Goal: Entertainment & Leisure: Consume media (video, audio)

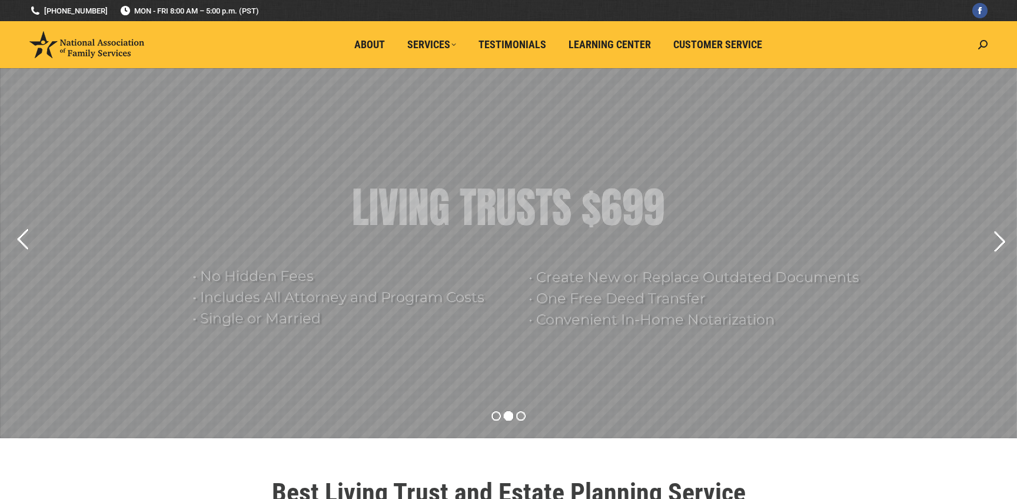
click at [508, 418] on rs-bullet at bounding box center [508, 416] width 9 height 9
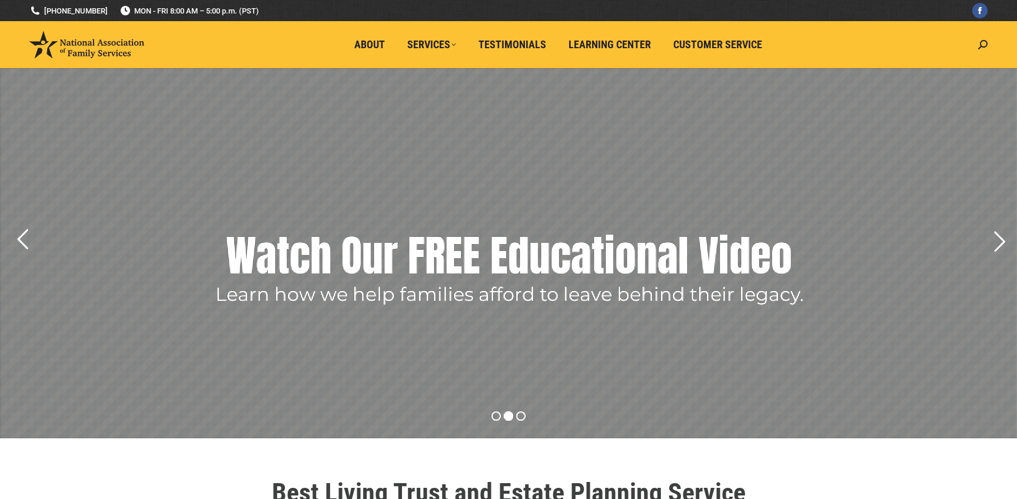
drag, startPoint x: 497, startPoint y: 417, endPoint x: 520, endPoint y: 266, distance: 152.3
click at [520, 266] on rs-module "• Create New or Replace Outdated Documents • One Free Deed Transfer • Convenien…" at bounding box center [508, 253] width 1017 height 371
click at [520, 266] on rs-layer "Watch Our FREE Educational Video" at bounding box center [509, 255] width 566 height 59
click at [997, 239] on rs-arrow at bounding box center [998, 241] width 29 height 29
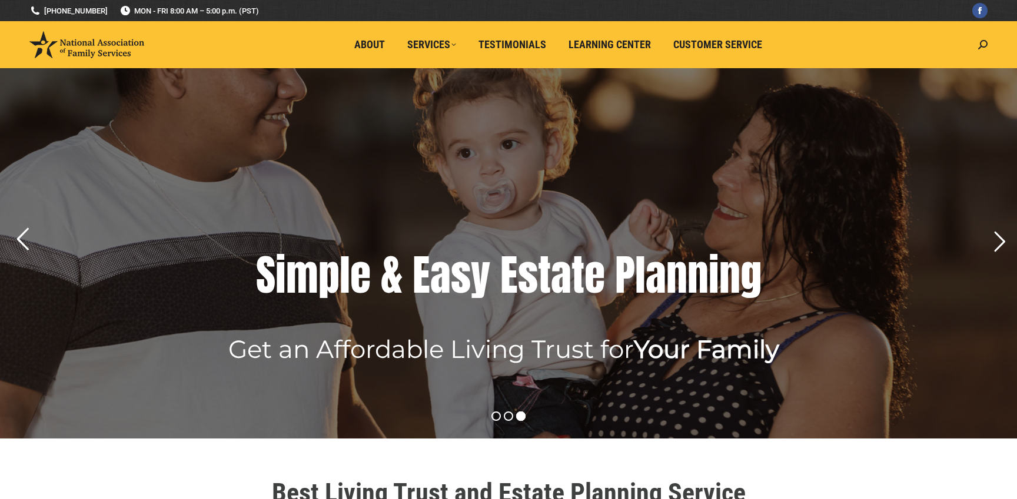
click at [20, 243] on rs-arrow at bounding box center [22, 239] width 29 height 29
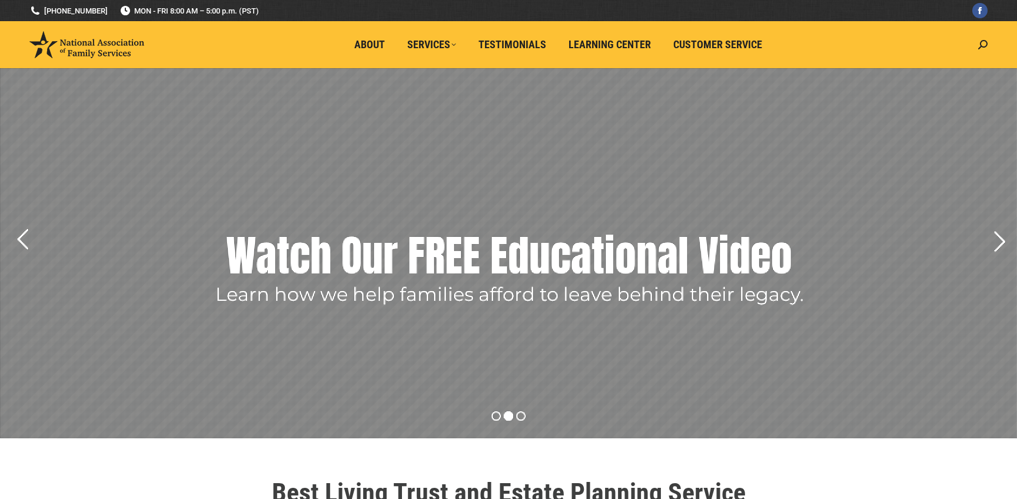
click at [414, 262] on rs-layer "Watch Our FREE Educational Video" at bounding box center [509, 255] width 566 height 59
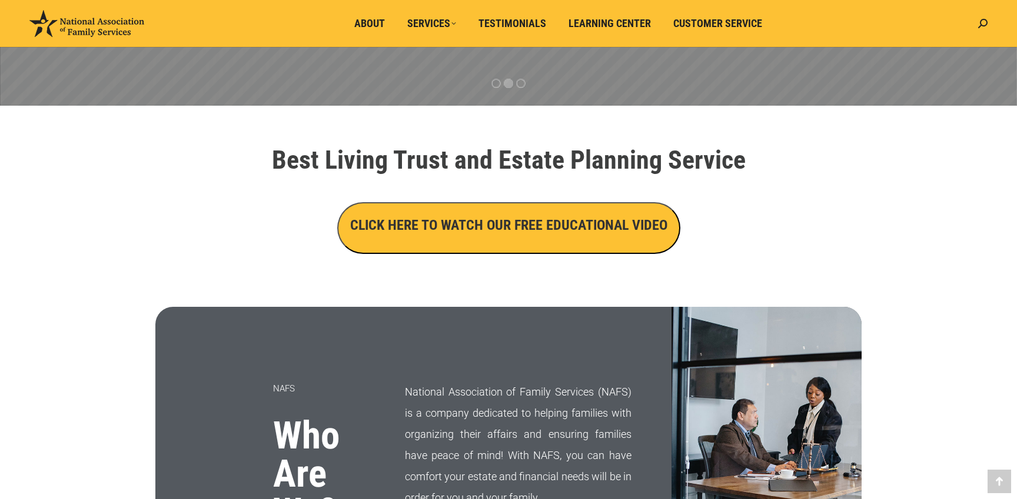
scroll to position [347, 0]
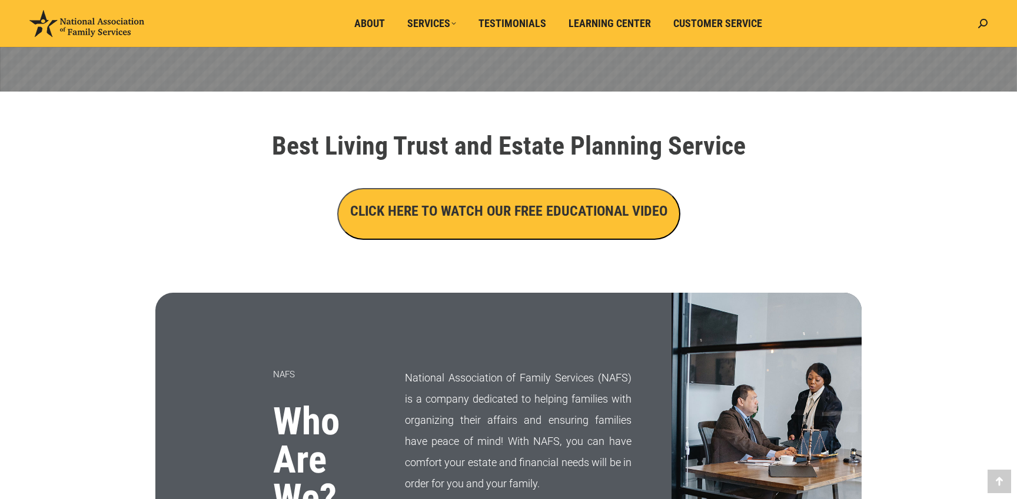
click at [538, 215] on h3 "CLICK HERE TO WATCH OUR FREE EDUCATIONAL VIDEO" at bounding box center [508, 211] width 317 height 20
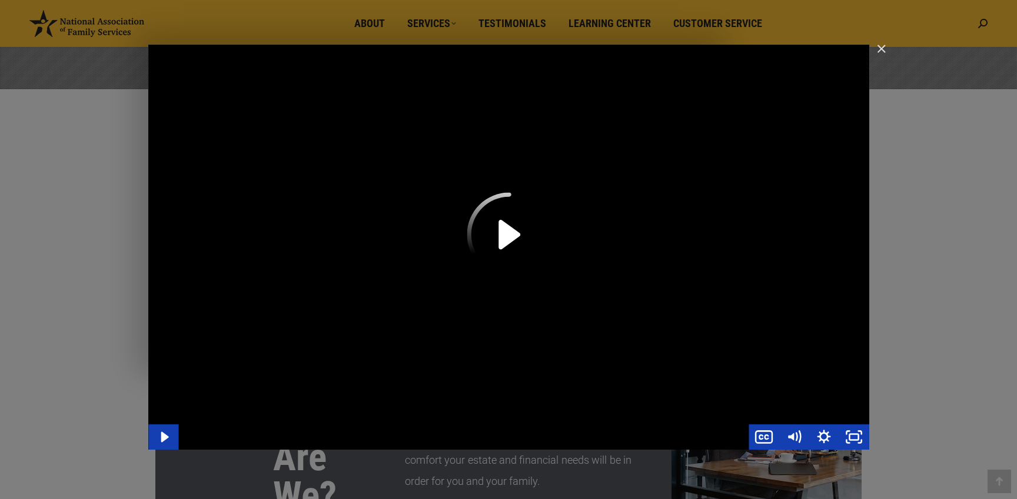
scroll to position [350, 0]
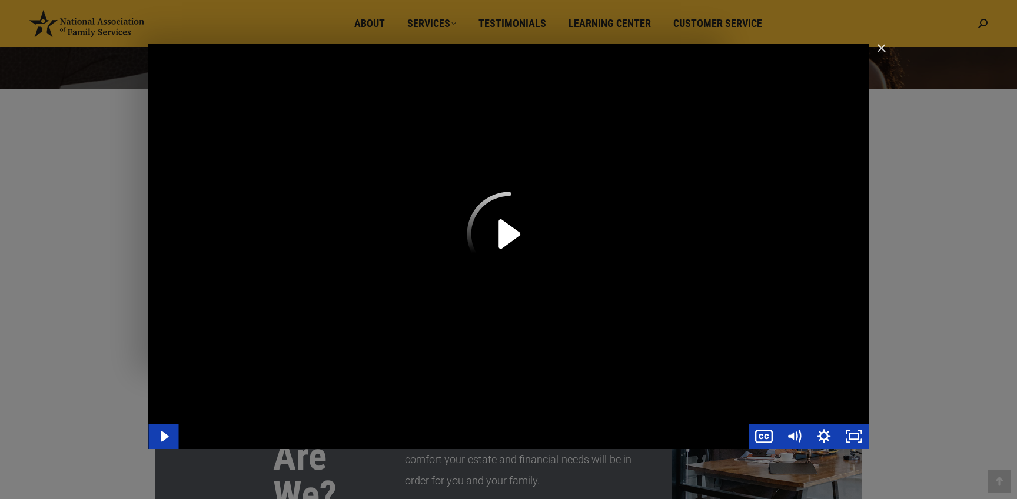
click at [528, 229] on icon "Play Video" at bounding box center [509, 234] width 84 height 84
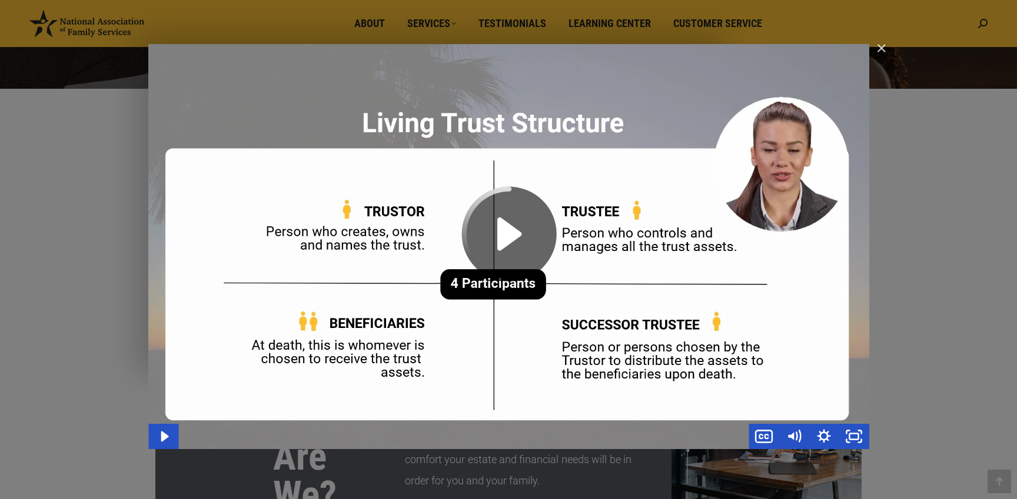
click at [504, 230] on icon "Play Video" at bounding box center [508, 234] width 95 height 95
click at [874, 46] on img "Close" at bounding box center [876, 54] width 20 height 20
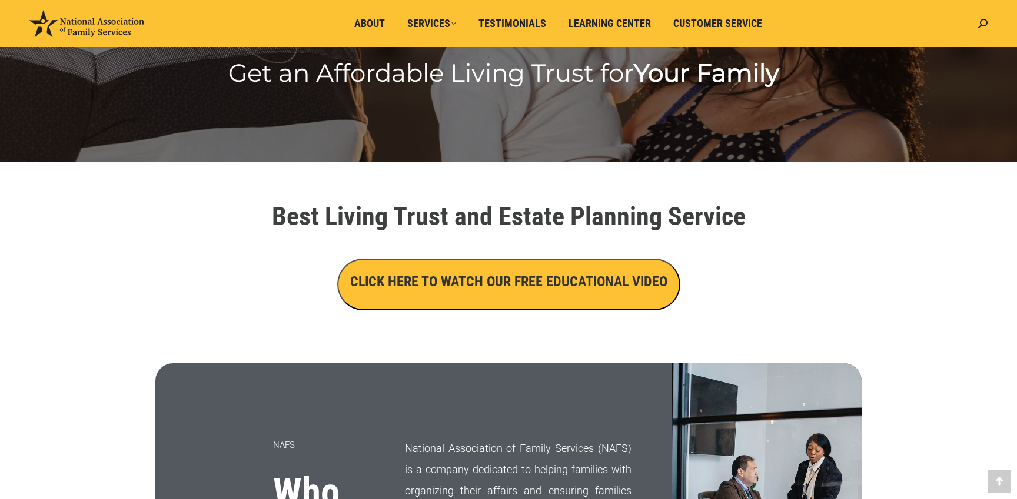
scroll to position [274, 0]
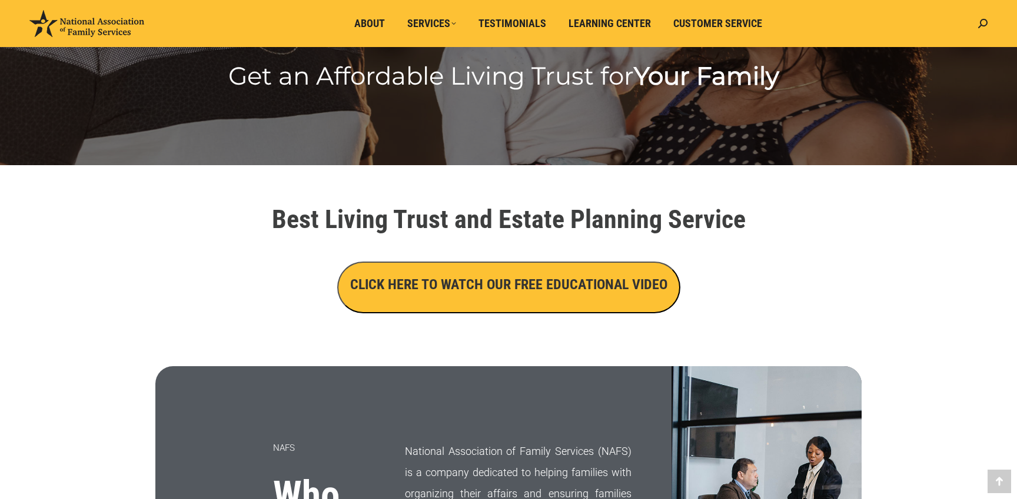
click at [557, 286] on h3 "CLICK HERE TO WATCH OUR FREE EDUCATIONAL VIDEO" at bounding box center [508, 285] width 317 height 20
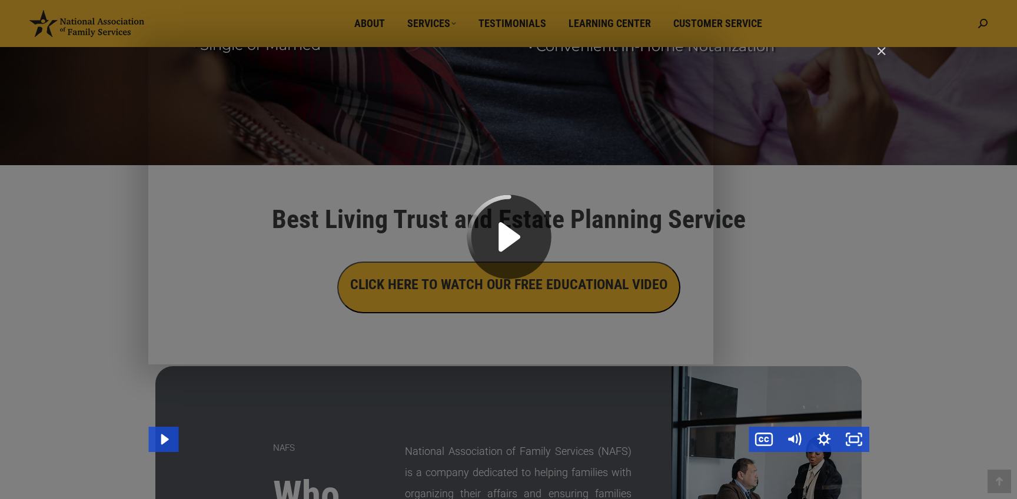
click at [511, 242] on icon "Play Video" at bounding box center [509, 237] width 84 height 84
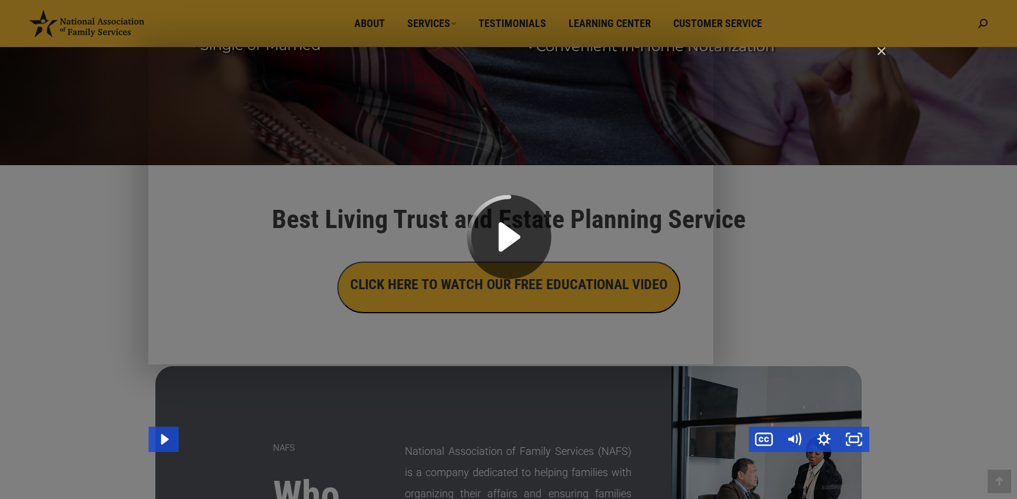
click at [733, 213] on div "Main Video - Full Webinar (Emma) Landon V1.4" at bounding box center [508, 249] width 721 height 405
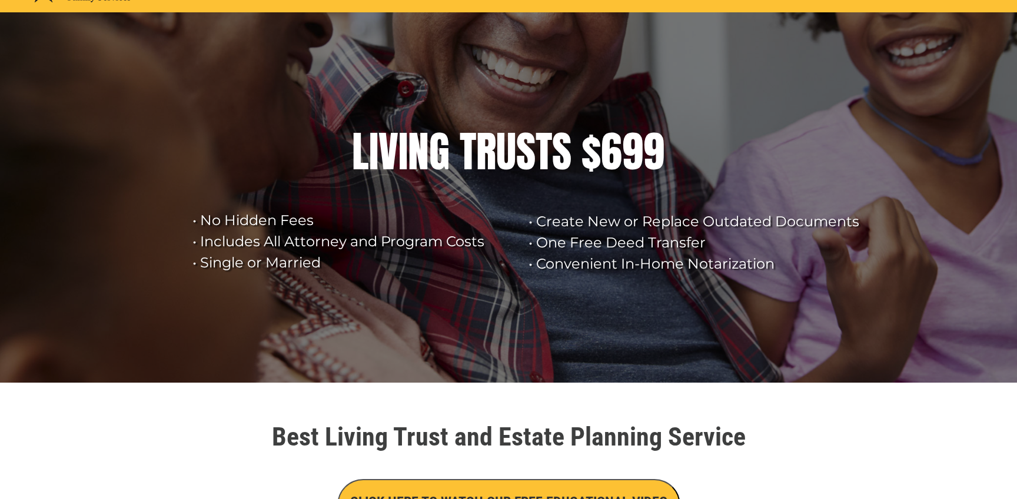
scroll to position [0, 0]
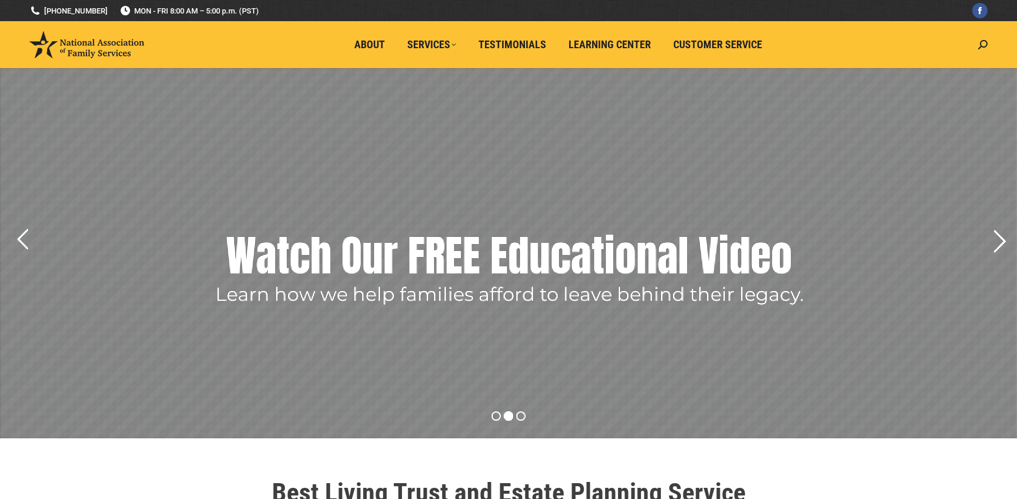
click at [998, 244] on rs-arrow at bounding box center [998, 241] width 29 height 29
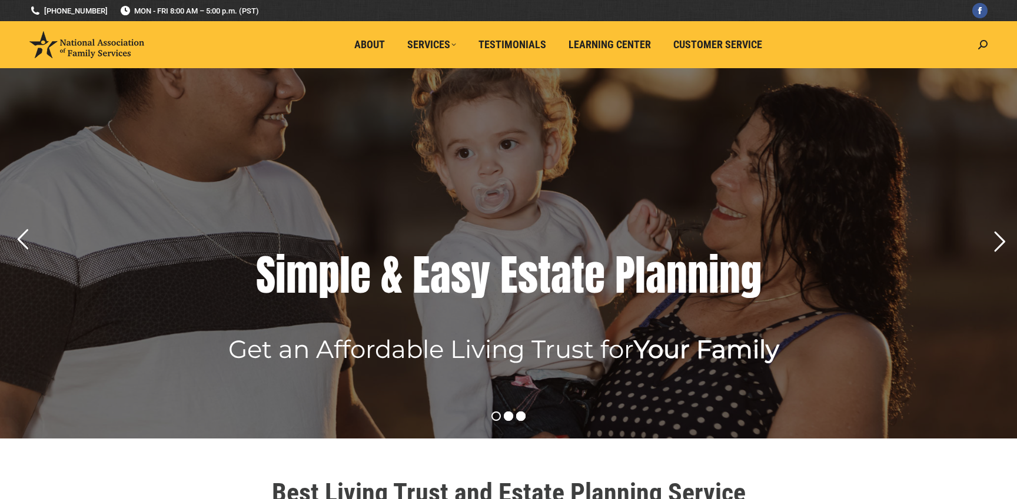
click at [511, 417] on rs-bullet at bounding box center [508, 416] width 9 height 9
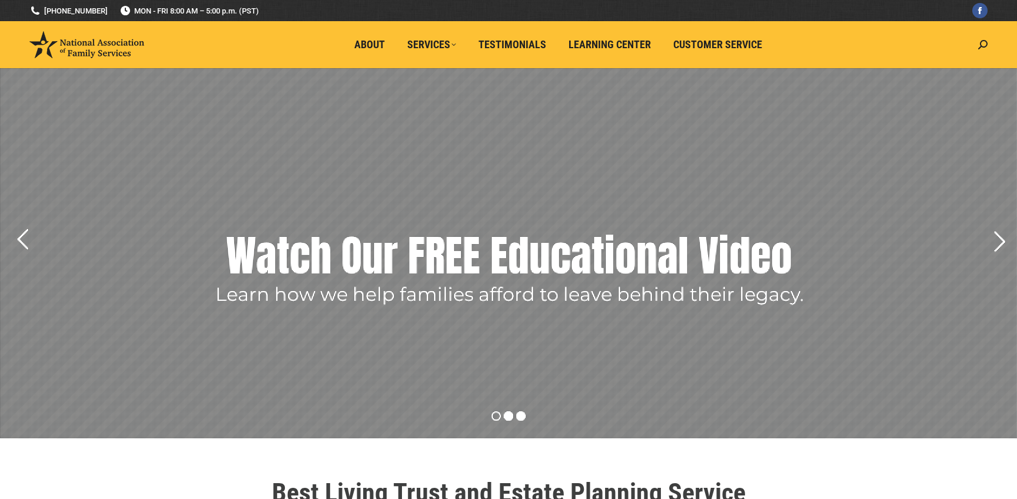
click at [522, 418] on rs-bullet at bounding box center [520, 416] width 9 height 9
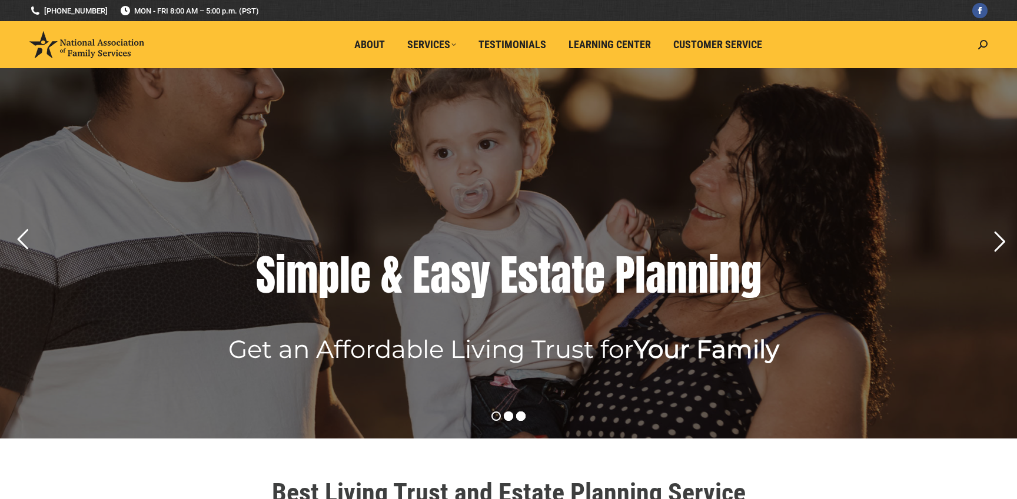
click at [508, 415] on rs-bullet at bounding box center [508, 416] width 9 height 9
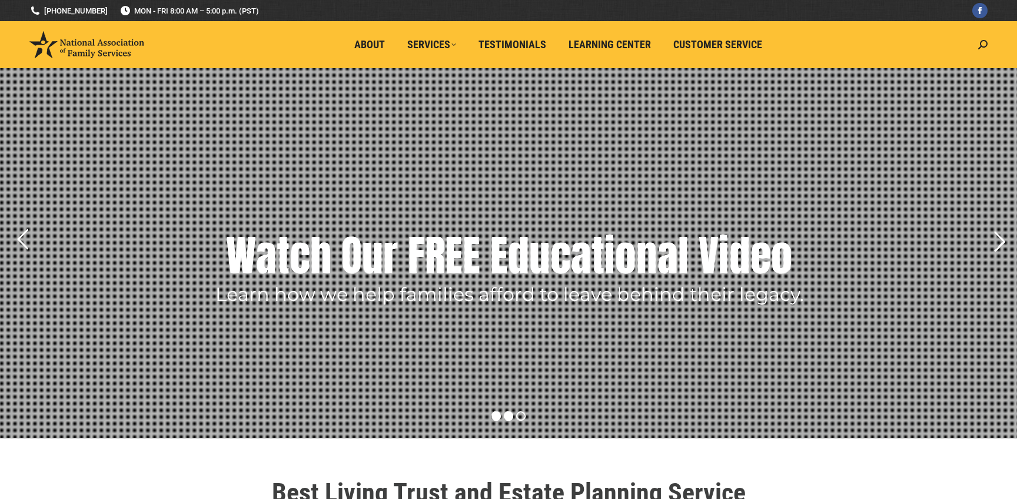
click at [492, 416] on rs-bullet at bounding box center [495, 416] width 9 height 9
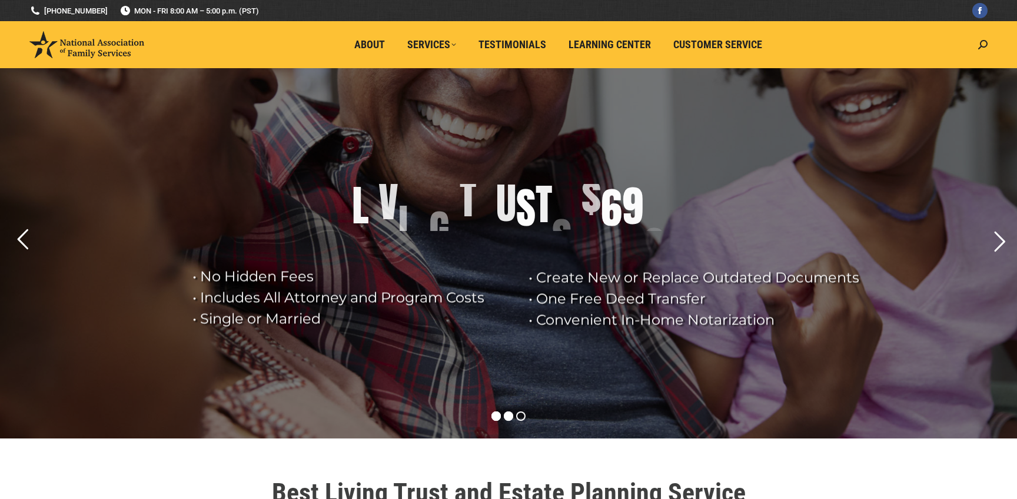
click at [508, 414] on rs-bullet at bounding box center [508, 416] width 9 height 9
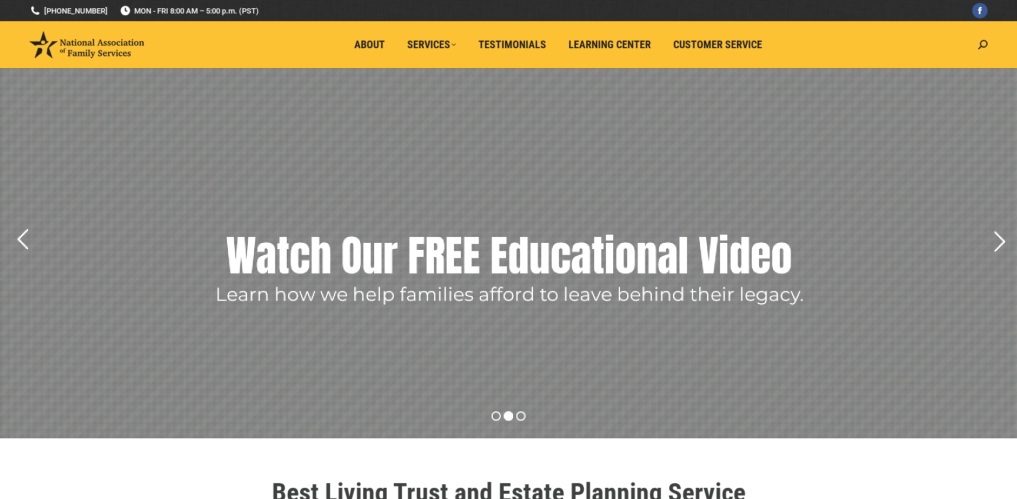
click at [494, 282] on rs-layer-wrap "Learn how we help families afford to leave behind their legacy." at bounding box center [509, 292] width 588 height 24
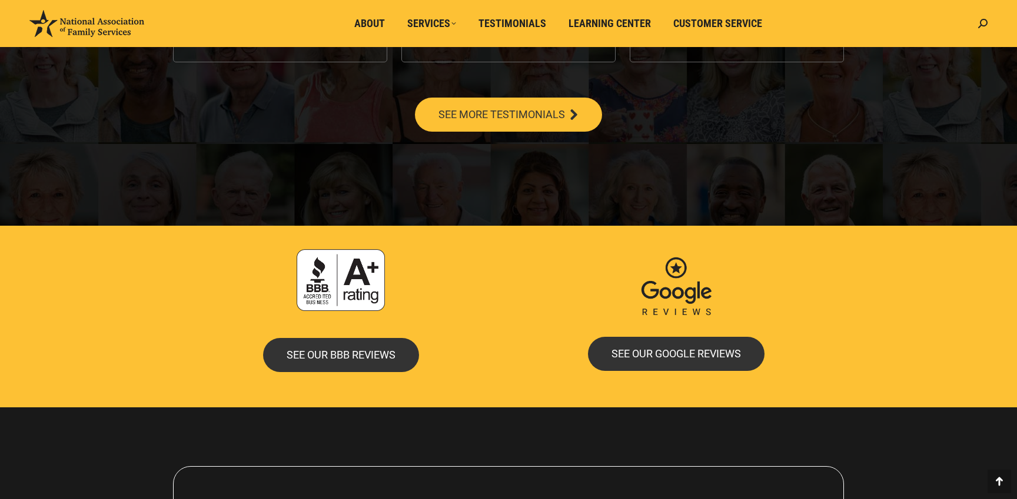
scroll to position [2273, 0]
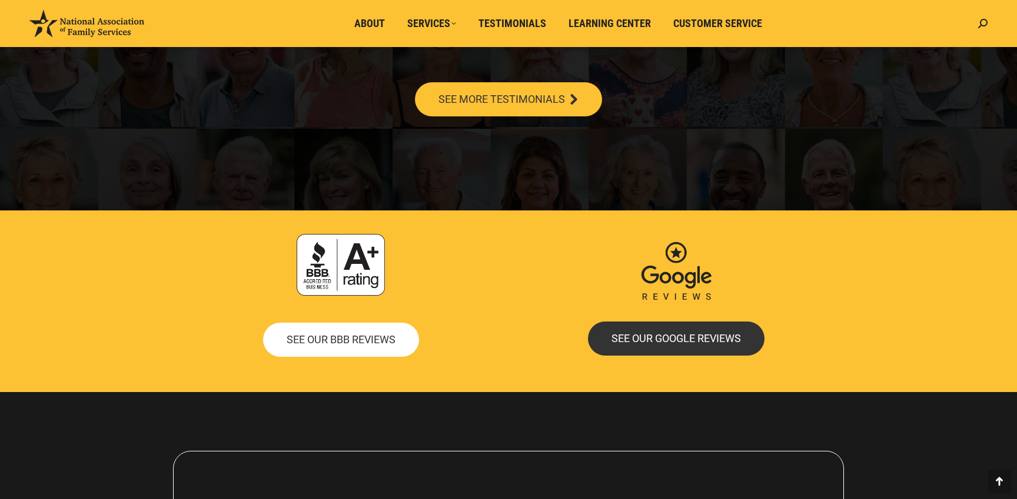
click at [339, 335] on span "SEE OUR BBB REVIEWS" at bounding box center [340, 340] width 109 height 11
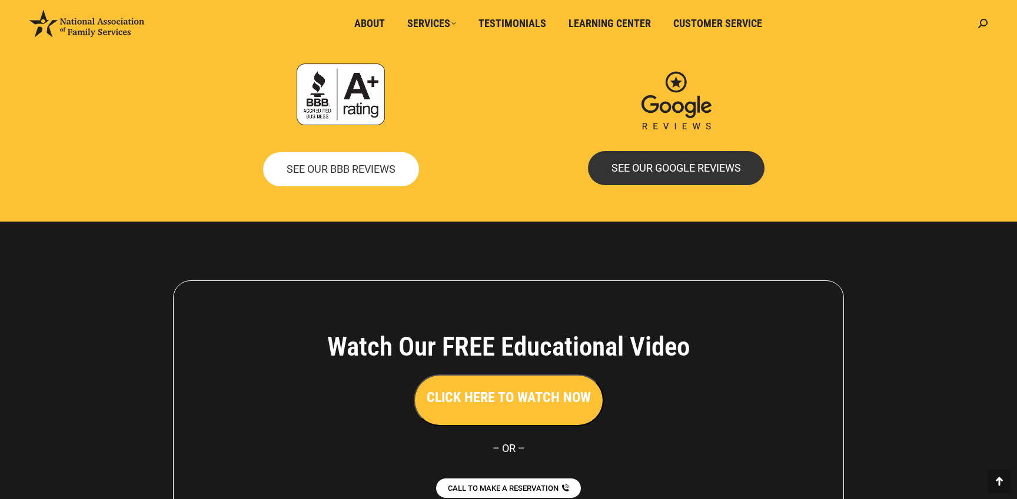
scroll to position [2402, 0]
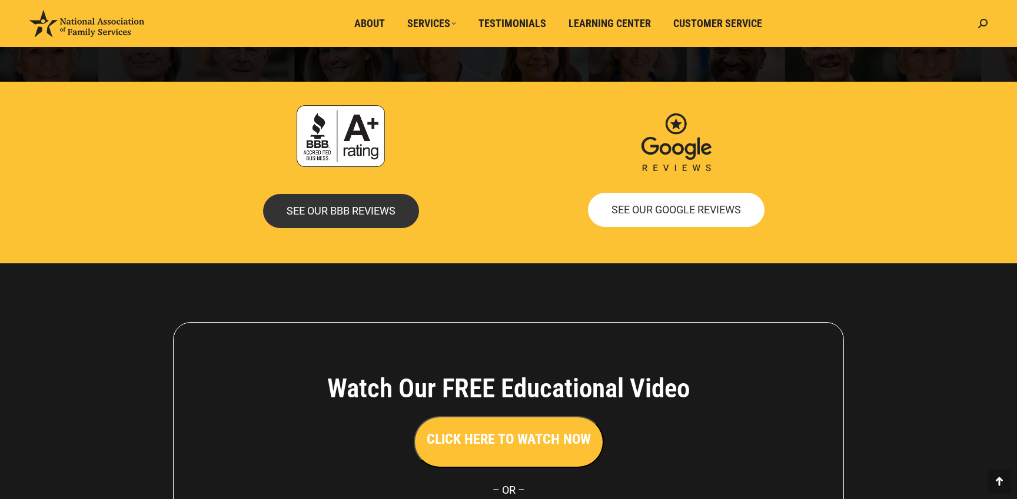
click at [633, 216] on link "SEE OUR GOOGLE REVIEWS" at bounding box center [676, 210] width 176 height 34
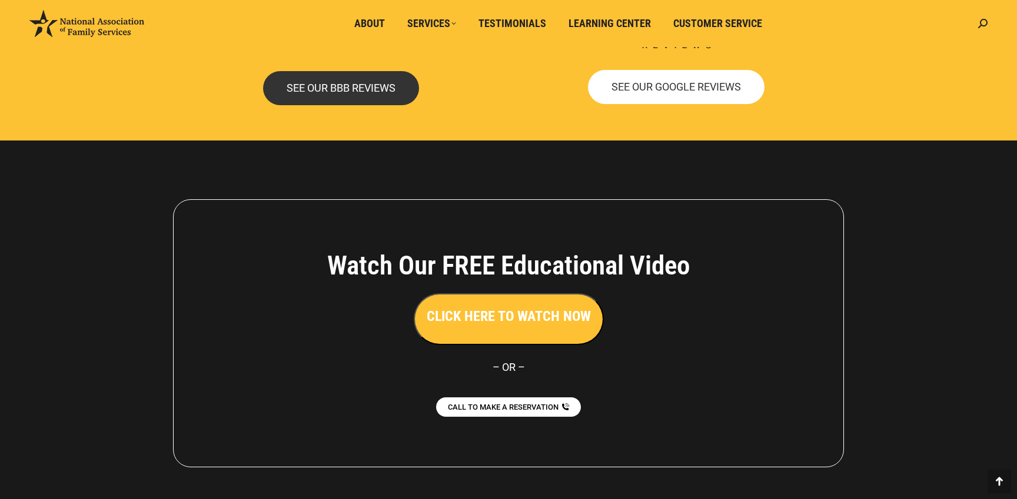
scroll to position [2586, 0]
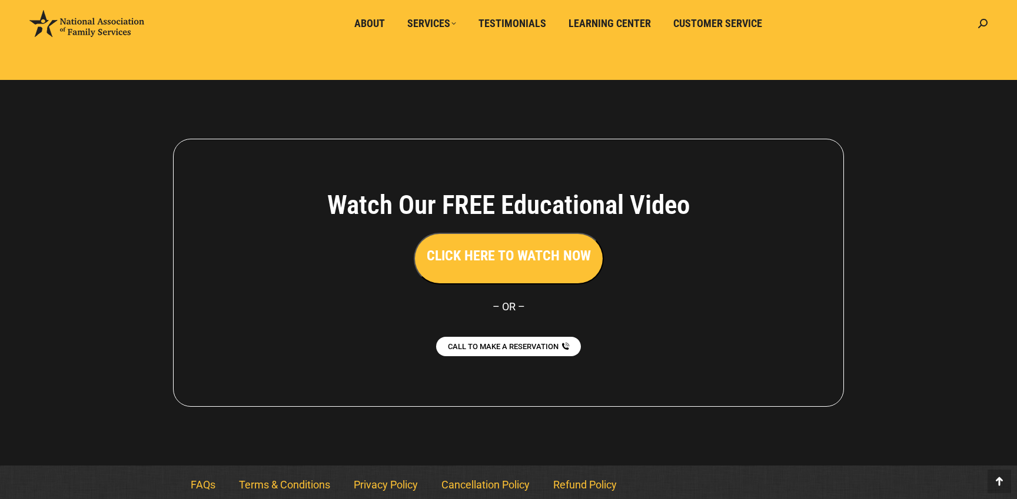
click at [511, 256] on h3 "CLICK HERE TO WATCH NOW" at bounding box center [509, 256] width 164 height 20
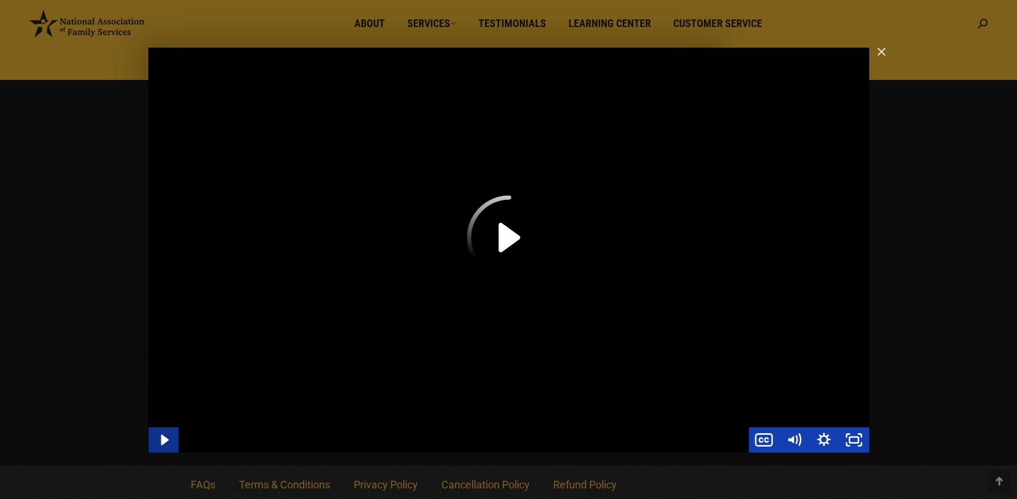
click at [169, 441] on icon "Play Video" at bounding box center [164, 440] width 30 height 25
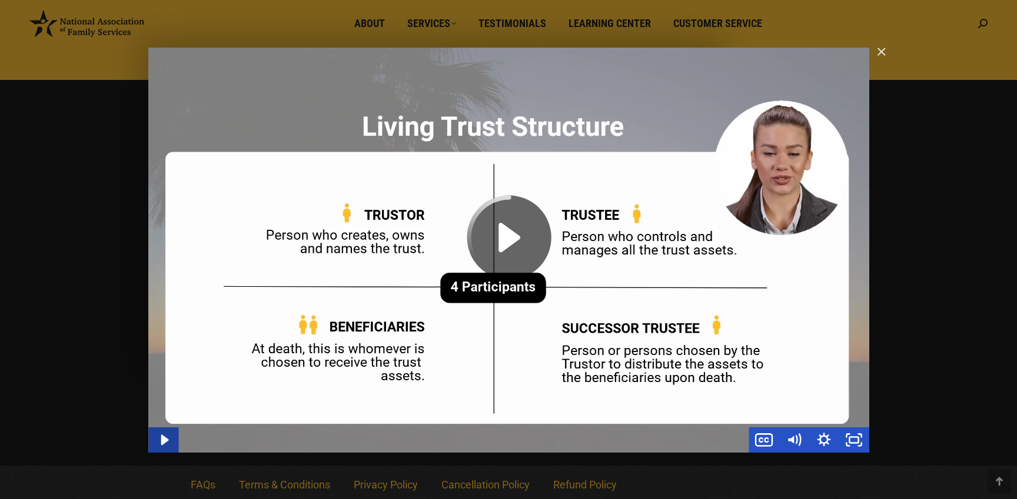
click at [164, 441] on icon "Play Video" at bounding box center [165, 440] width 8 height 11
click at [164, 441] on icon "Play Video" at bounding box center [164, 440] width 9 height 12
click at [421, 288] on img "Main Video - Full Webinar (Emma) Landon V1.4" at bounding box center [508, 250] width 721 height 405
click at [537, 207] on icon "Play Video" at bounding box center [508, 237] width 95 height 95
click at [511, 228] on icon "Play Video" at bounding box center [509, 237] width 84 height 84
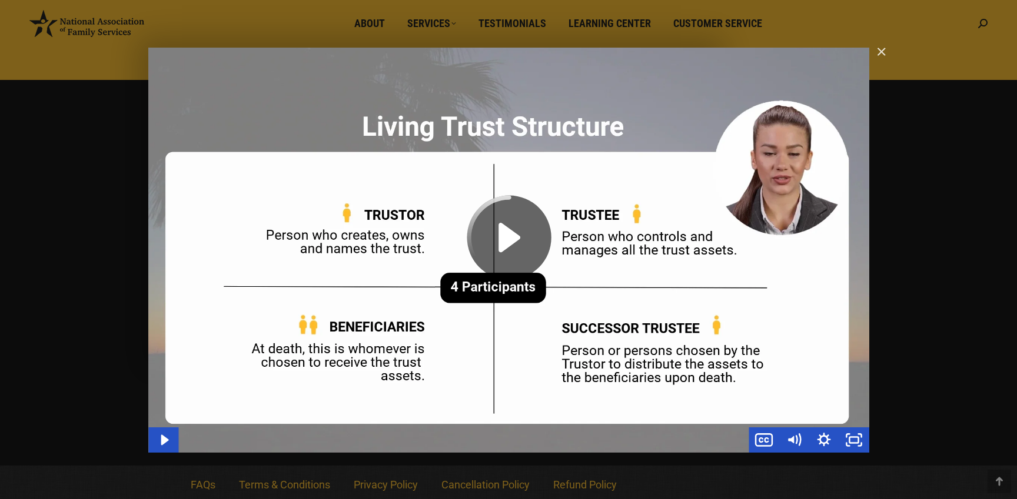
click at [511, 228] on icon "Play Video" at bounding box center [509, 237] width 84 height 84
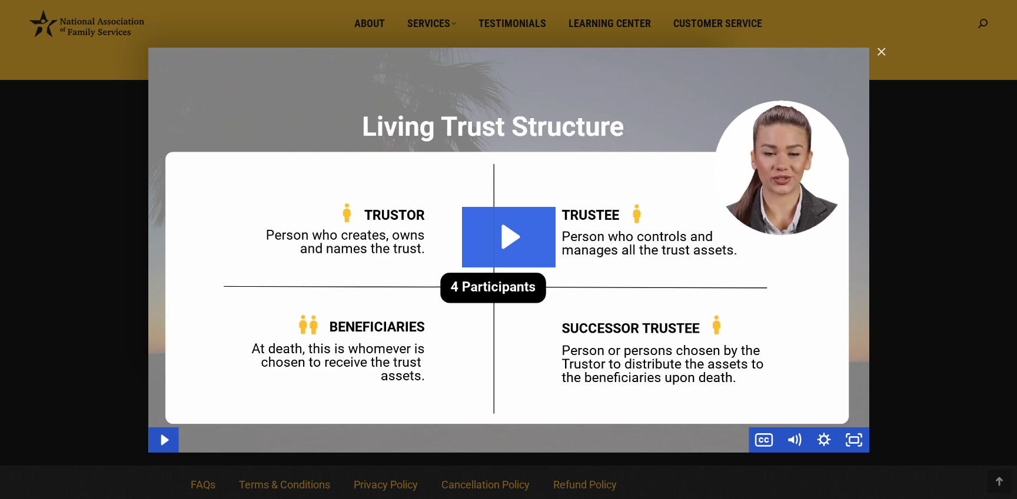
click at [511, 228] on icon "Play Video: Main Video - Full Webinar (Emma) Landon V1.4" at bounding box center [509, 237] width 94 height 60
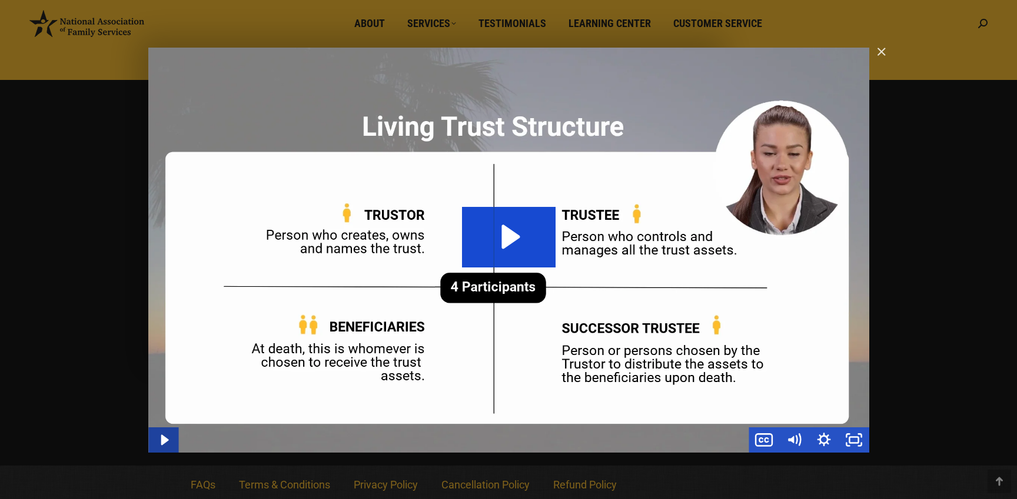
click at [162, 445] on icon "Play Video" at bounding box center [164, 440] width 30 height 25
click at [162, 445] on icon "Play Video" at bounding box center [164, 440] width 36 height 31
